Goal: Navigation & Orientation: Understand site structure

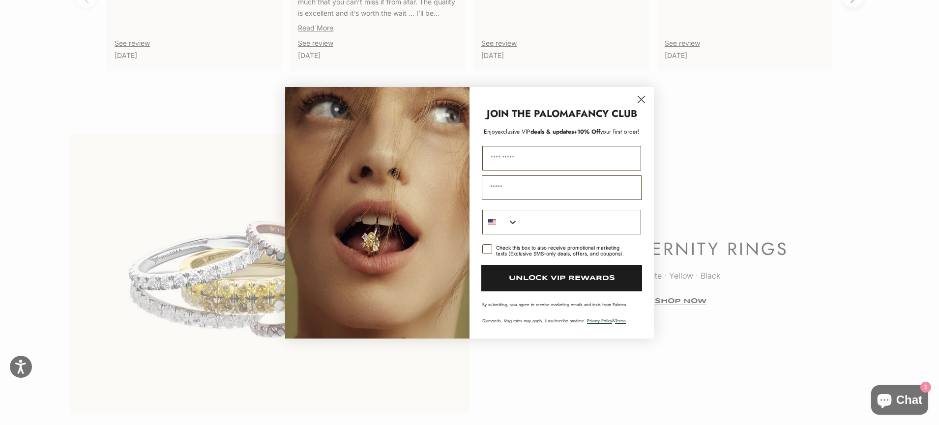
scroll to position [2767, 0]
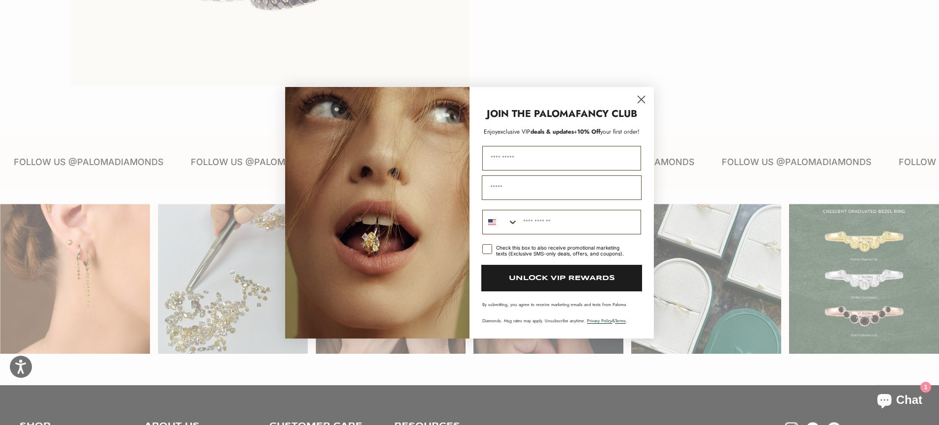
click at [638, 94] on circle "Close dialog" at bounding box center [641, 99] width 16 height 16
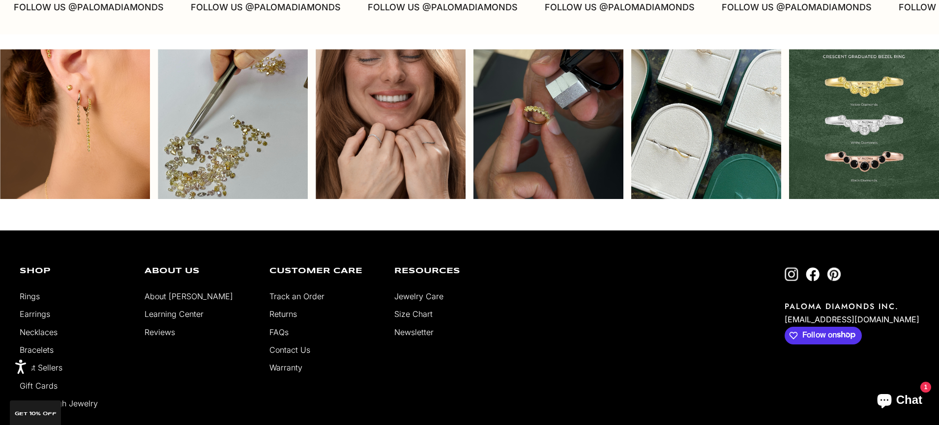
scroll to position [2920, 0]
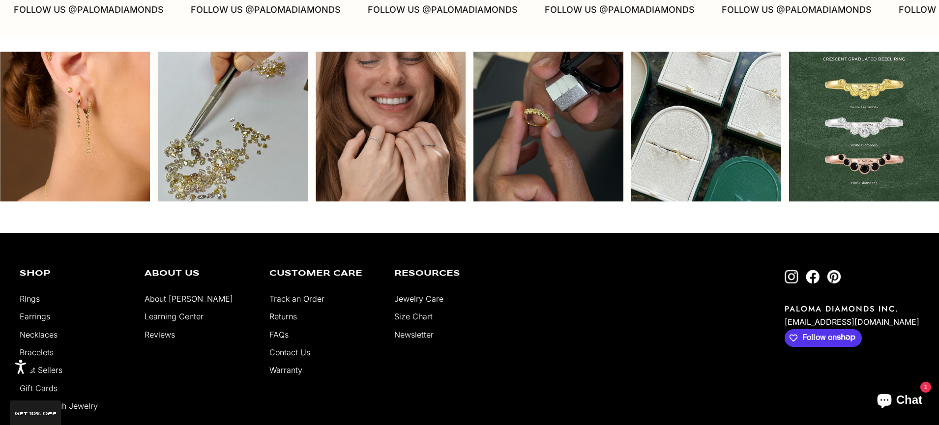
click at [178, 300] on link "About [PERSON_NAME]" at bounding box center [189, 299] width 89 height 10
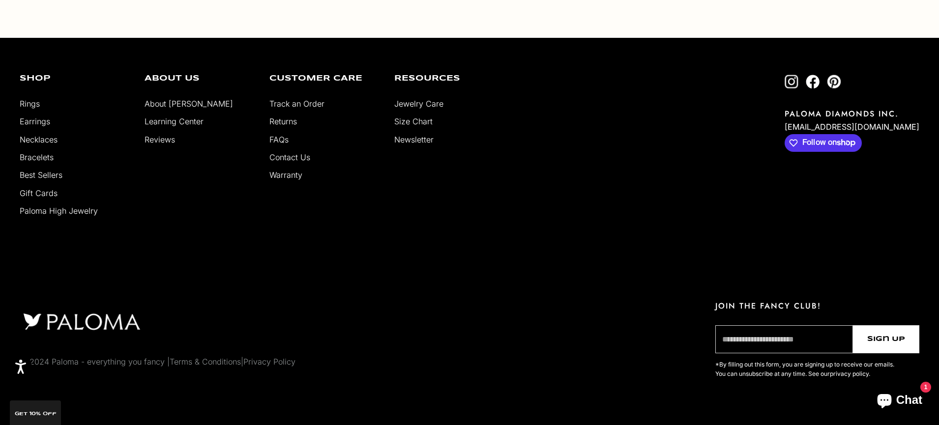
scroll to position [1971, 0]
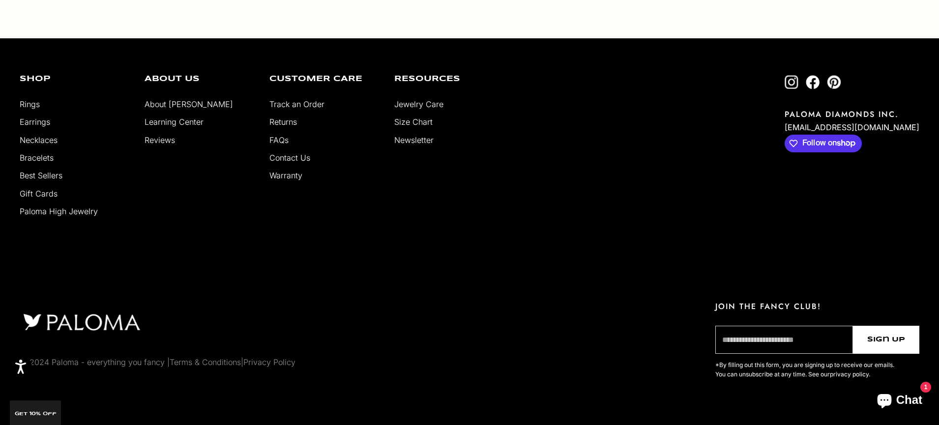
click at [298, 156] on link "Contact Us" at bounding box center [289, 158] width 41 height 10
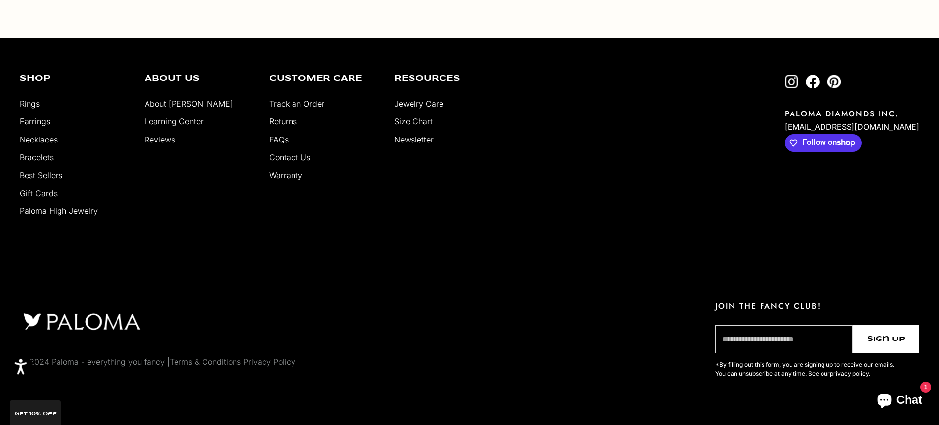
scroll to position [751, 0]
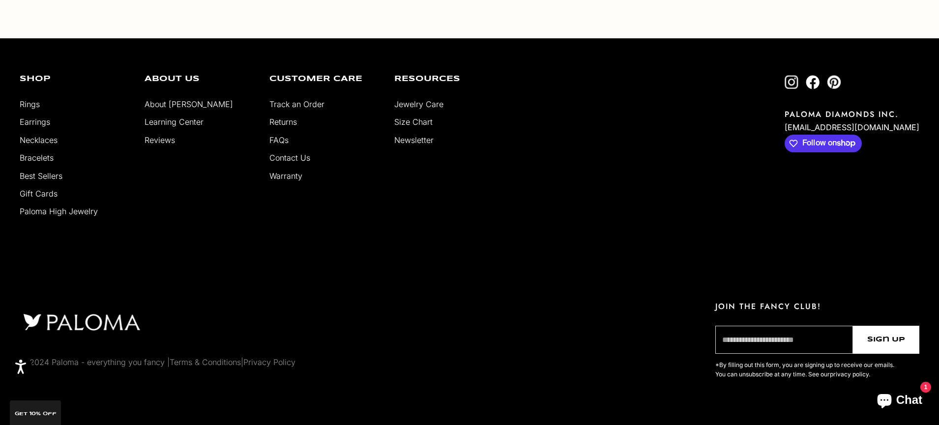
click at [216, 364] on link "Terms & Conditions" at bounding box center [205, 362] width 71 height 10
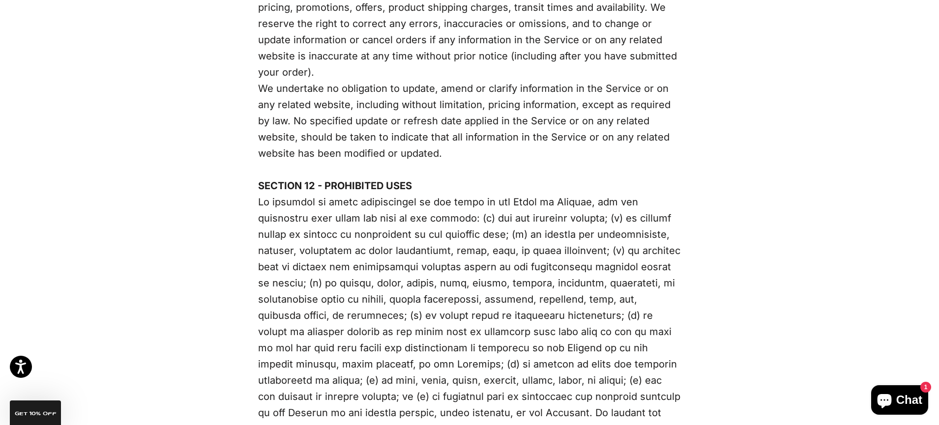
scroll to position [2784, 0]
